Goal: Transaction & Acquisition: Book appointment/travel/reservation

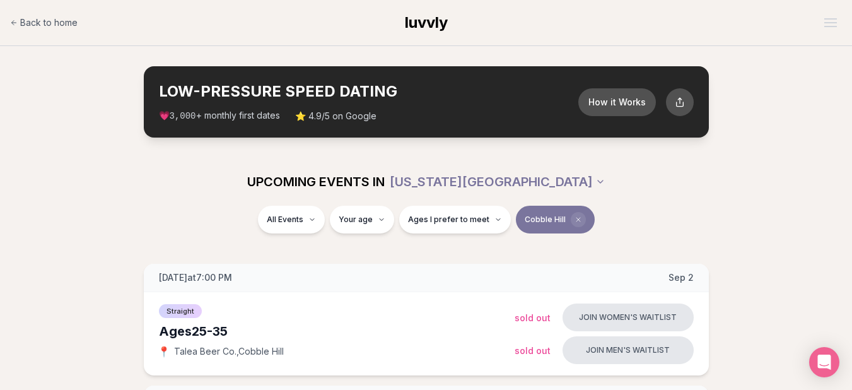
click at [574, 219] on icon "Clear borough filter" at bounding box center [578, 220] width 8 height 8
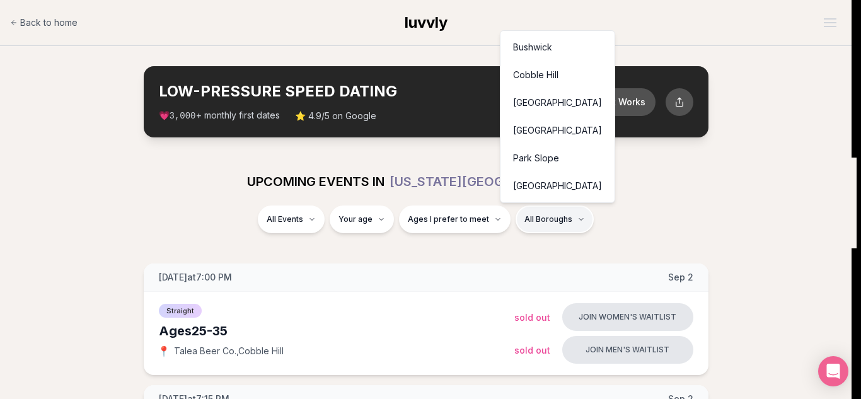
click at [556, 168] on div "Park Slope" at bounding box center [557, 158] width 109 height 28
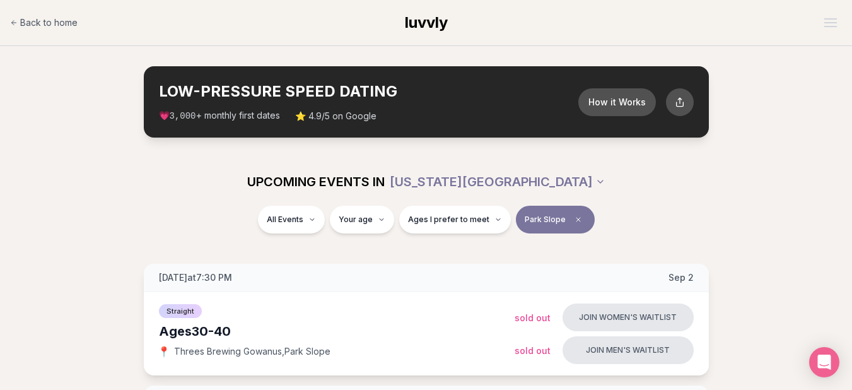
click at [516, 264] on div "Tuesday at 7:30 PM Sep 2" at bounding box center [426, 278] width 565 height 28
click at [571, 224] on span "Clear borough filter" at bounding box center [578, 219] width 15 height 15
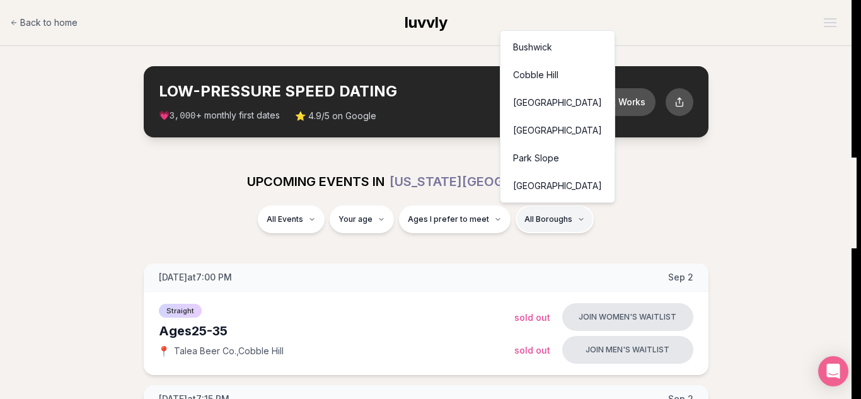
click at [541, 187] on div "[GEOGRAPHIC_DATA]" at bounding box center [557, 186] width 109 height 28
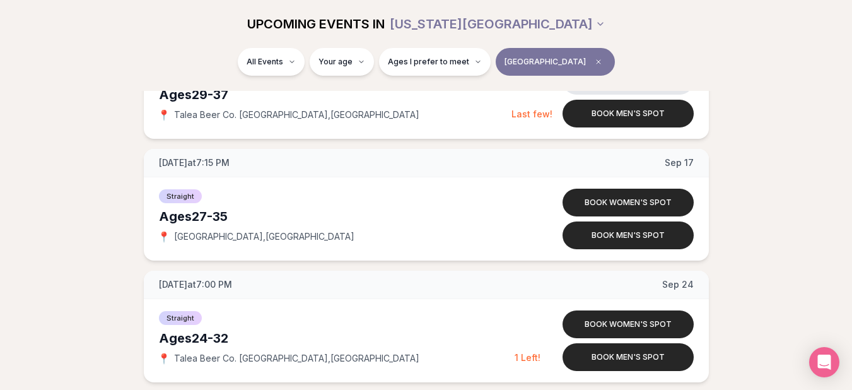
scroll to position [769, 0]
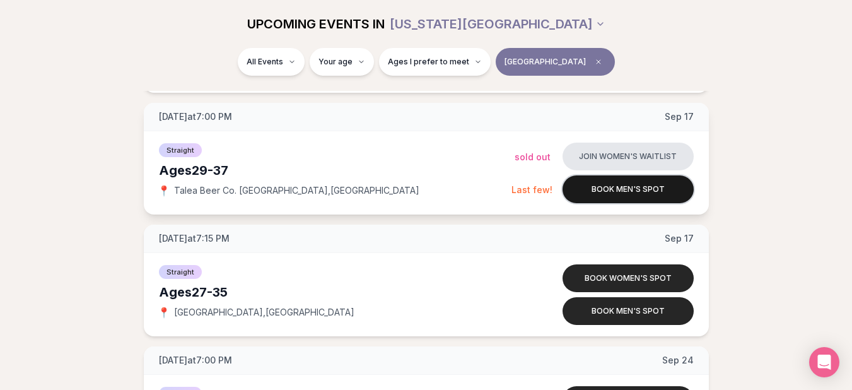
click at [569, 191] on button "Book men's spot" at bounding box center [627, 189] width 131 height 28
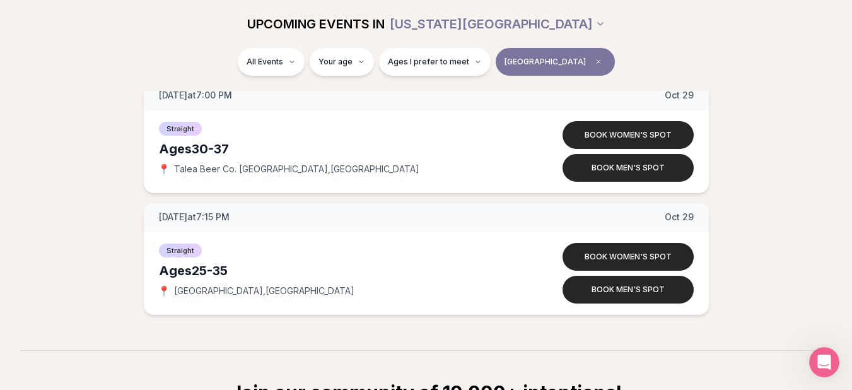
scroll to position [2618, 0]
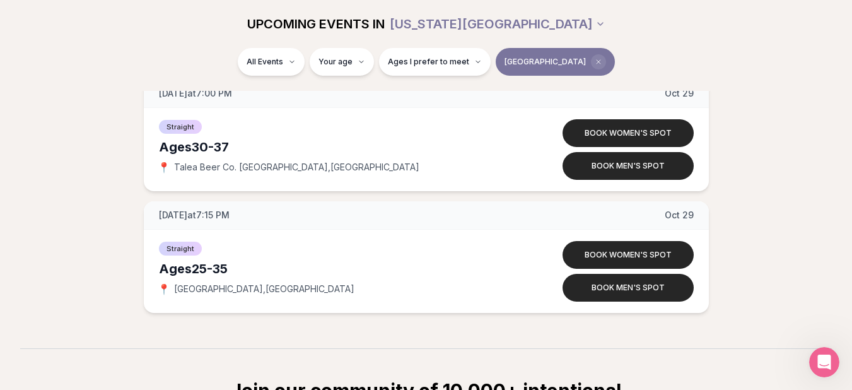
click at [591, 62] on span "Clear borough filter" at bounding box center [598, 61] width 15 height 15
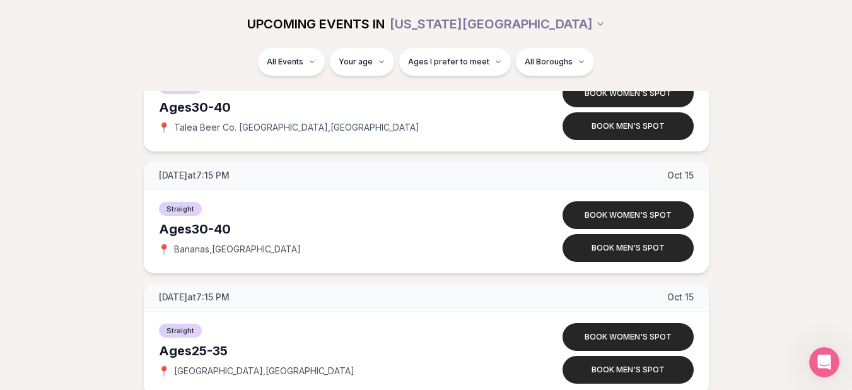
scroll to position [6162, 0]
